Goal: Task Accomplishment & Management: Use online tool/utility

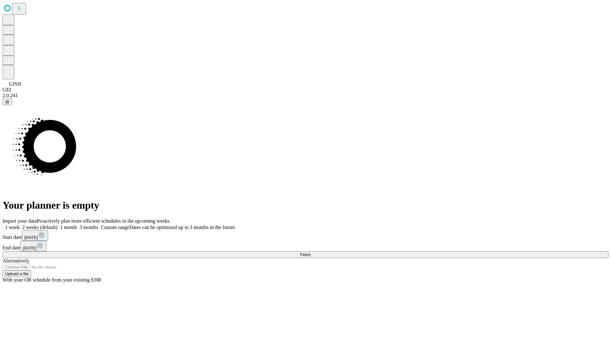
click at [311, 252] on span "Fetch" at bounding box center [305, 254] width 11 height 5
